Goal: Entertainment & Leisure: Consume media (video, audio)

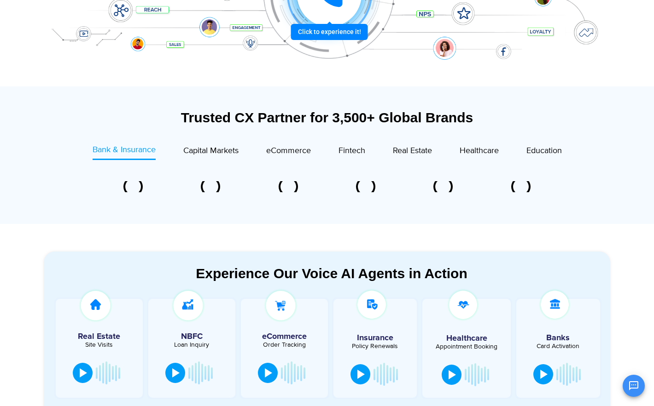
scroll to position [387, 0]
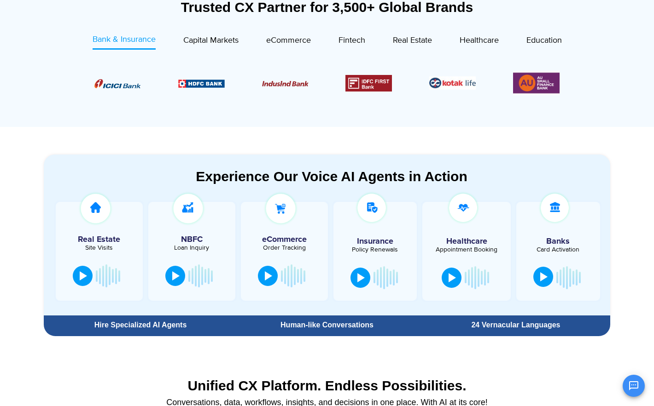
click at [535, 279] on button at bounding box center [543, 277] width 20 height 20
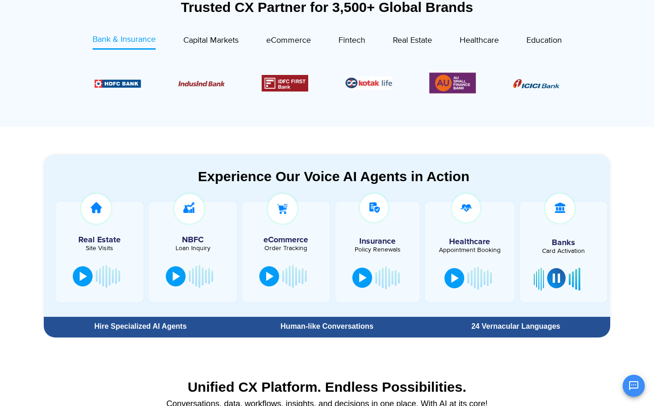
click at [562, 283] on button at bounding box center [556, 278] width 18 height 20
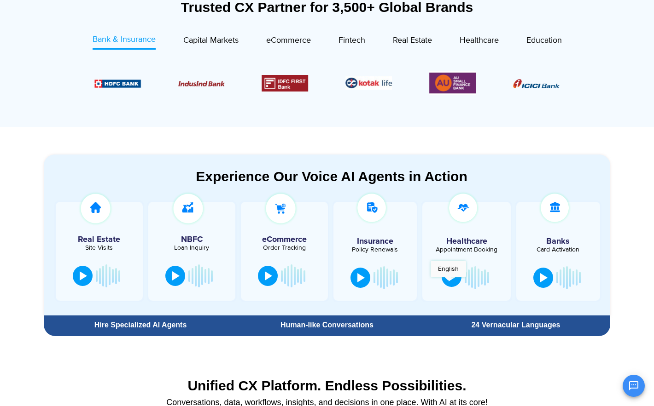
click at [448, 282] on button at bounding box center [451, 277] width 20 height 20
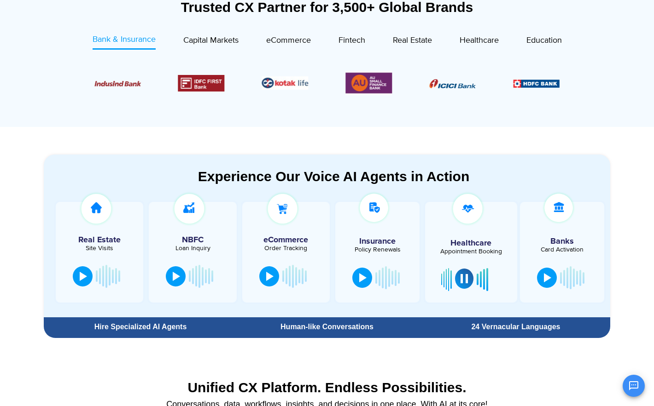
click at [462, 277] on div at bounding box center [463, 278] width 7 height 9
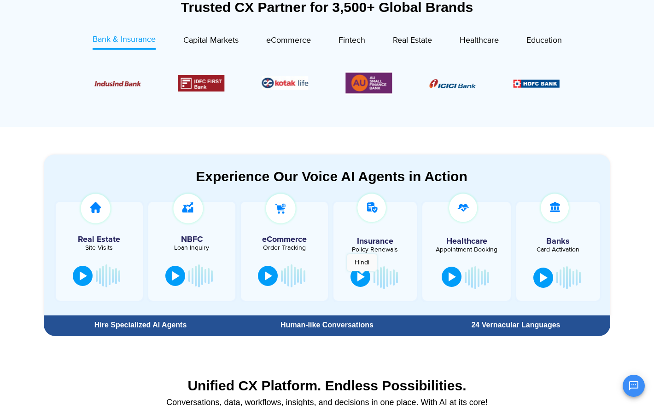
click at [361, 276] on div at bounding box center [360, 277] width 7 height 9
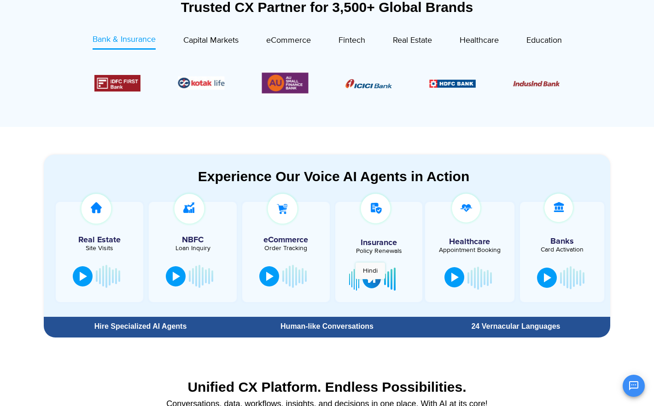
click at [370, 284] on button at bounding box center [371, 278] width 18 height 20
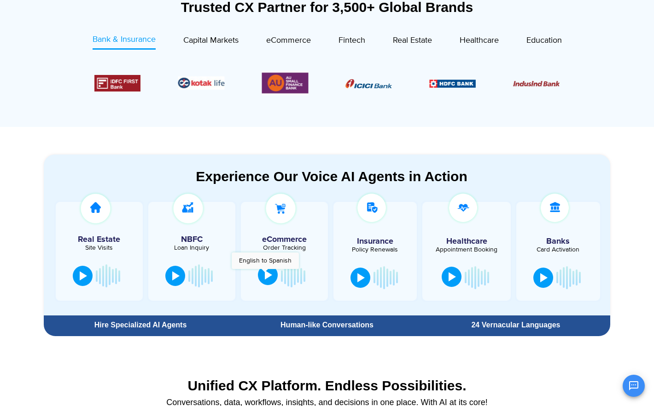
click at [266, 274] on div at bounding box center [268, 275] width 7 height 9
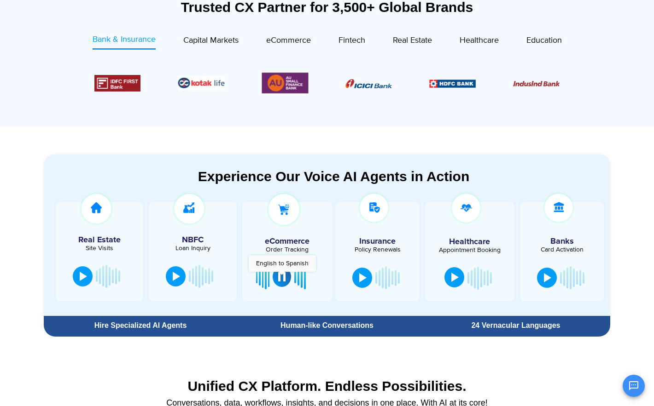
click at [282, 277] on div at bounding box center [281, 277] width 7 height 9
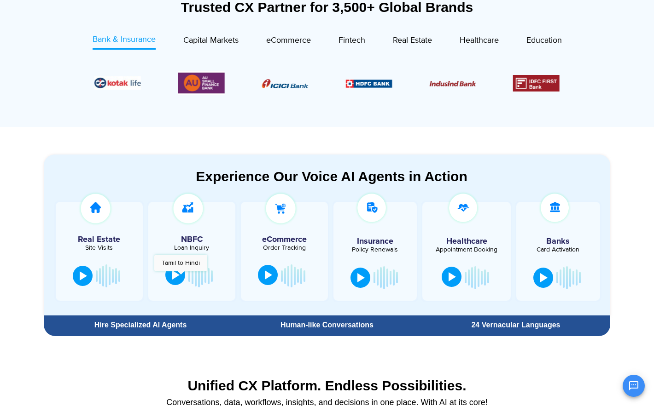
click at [180, 276] on button at bounding box center [175, 275] width 20 height 20
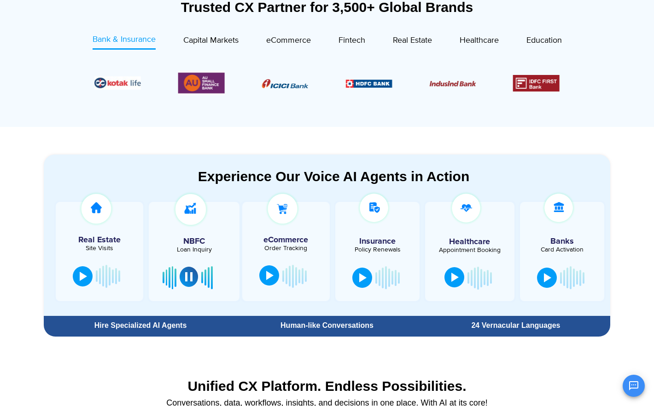
click at [189, 279] on div at bounding box center [188, 277] width 7 height 9
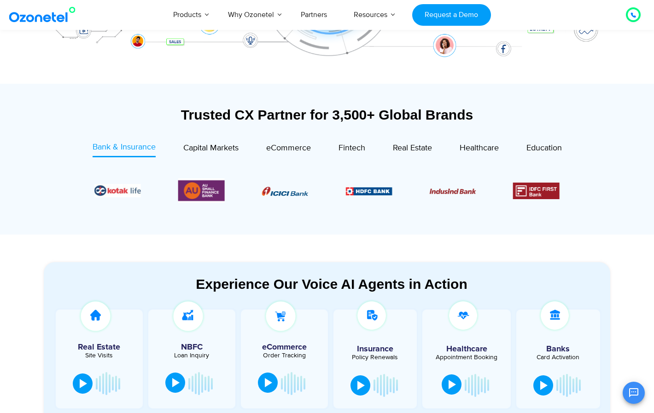
scroll to position [276, 0]
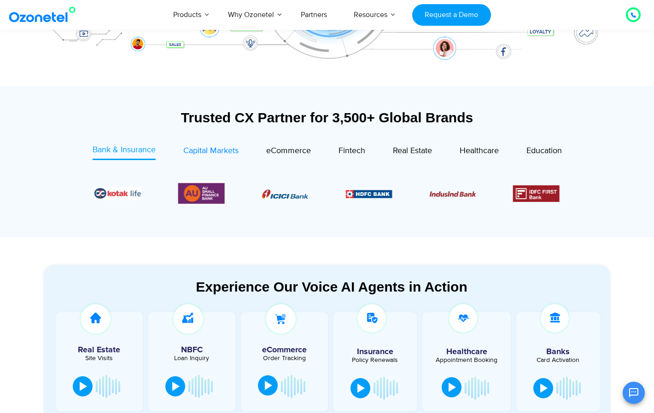
click at [200, 153] on span "Capital Markets" at bounding box center [210, 151] width 55 height 10
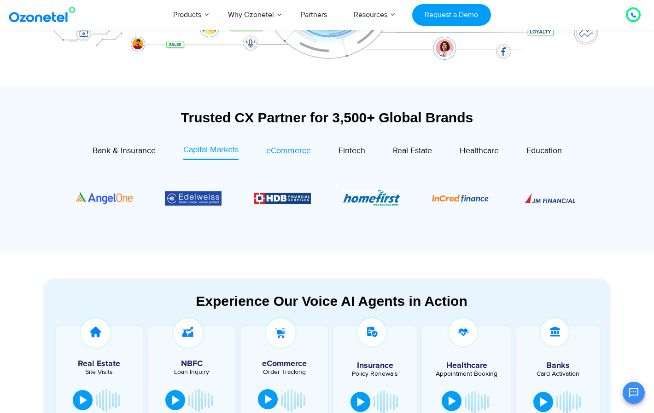
click at [272, 151] on span "eCommerce" at bounding box center [288, 151] width 45 height 10
